Goal: Task Accomplishment & Management: Complete application form

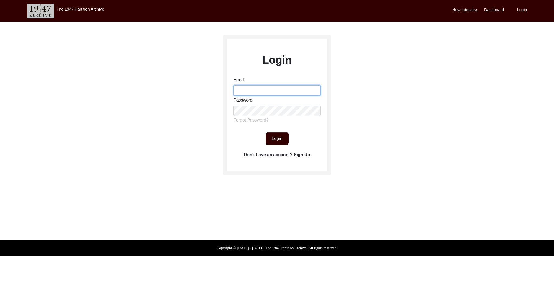
click at [272, 91] on input "Email" at bounding box center [276, 90] width 87 height 10
type input "[EMAIL_ADDRESS][DOMAIN_NAME]"
click at [273, 144] on button "Login" at bounding box center [277, 138] width 23 height 13
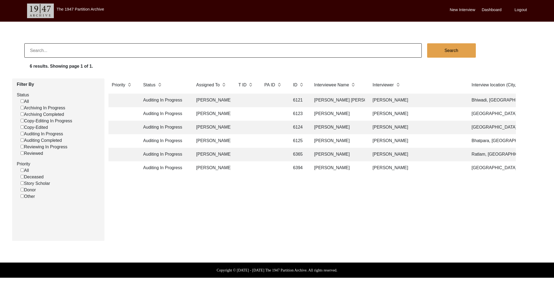
click at [173, 103] on td "Auditing In Progress" at bounding box center [164, 101] width 49 height 14
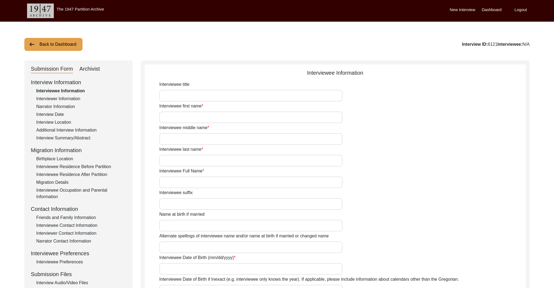
type input "Mr."
type input "[PERSON_NAME]"
type input "Sethi"
type input "[PERSON_NAME] [PERSON_NAME]"
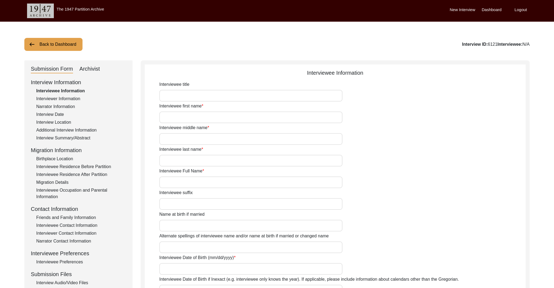
type input "N/A"
type input "[DATE]"
type input "N/A"
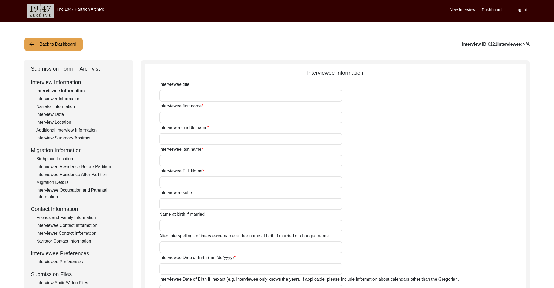
type input "80"
type input "[DEMOGRAPHIC_DATA]"
type input "N/A"
type textarea "N/A"
type input "N/A"
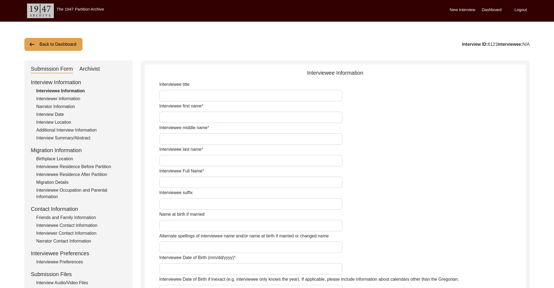
type input "N/A"
type input "[DEMOGRAPHIC_DATA]"
type input "N/A"
click at [173, 103] on label "Interviewee first name" at bounding box center [181, 106] width 44 height 6
click at [173, 111] on input "[PERSON_NAME]" at bounding box center [250, 117] width 183 height 12
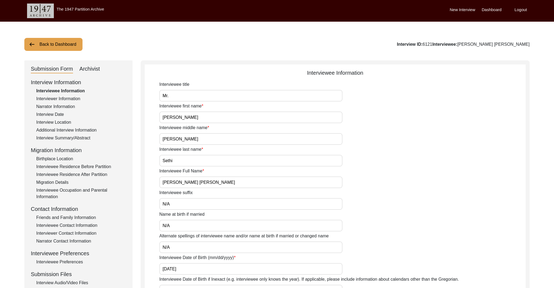
click at [352, 125] on div "Interviewee middle name [PERSON_NAME]" at bounding box center [342, 134] width 366 height 20
